Goal: Information Seeking & Learning: Understand process/instructions

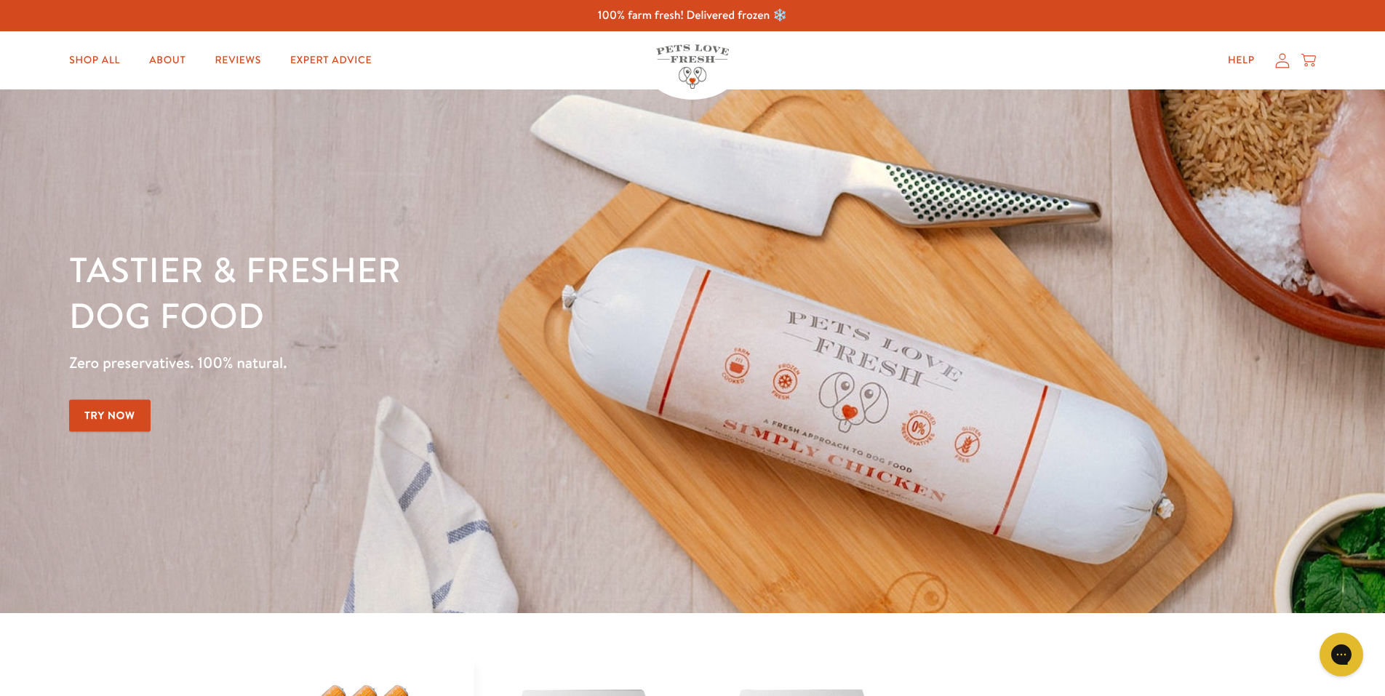
scroll to position [2872, 0]
